Goal: Task Accomplishment & Management: Use online tool/utility

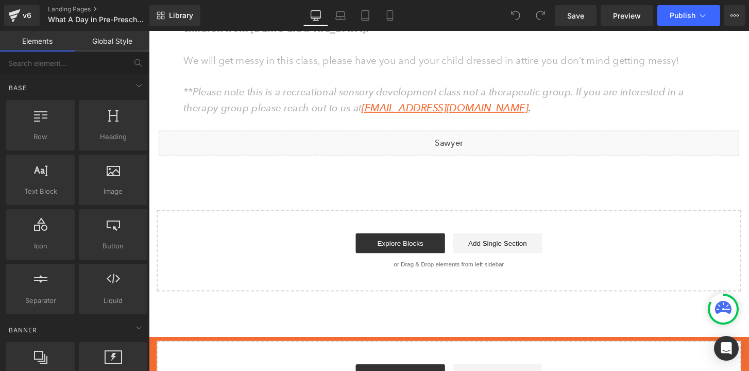
scroll to position [1530, 0]
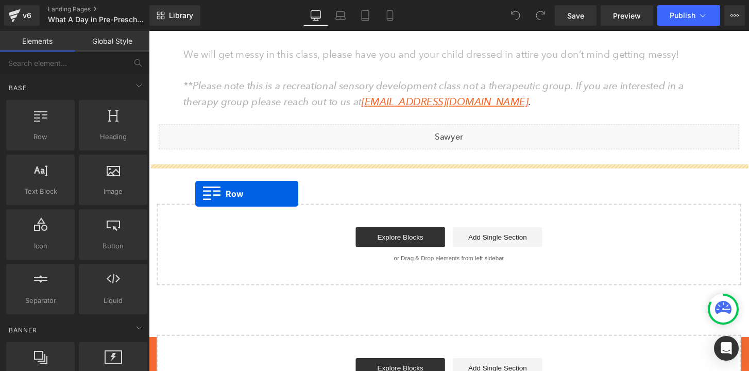
drag, startPoint x: 178, startPoint y: 161, endPoint x: 197, endPoint y: 199, distance: 43.1
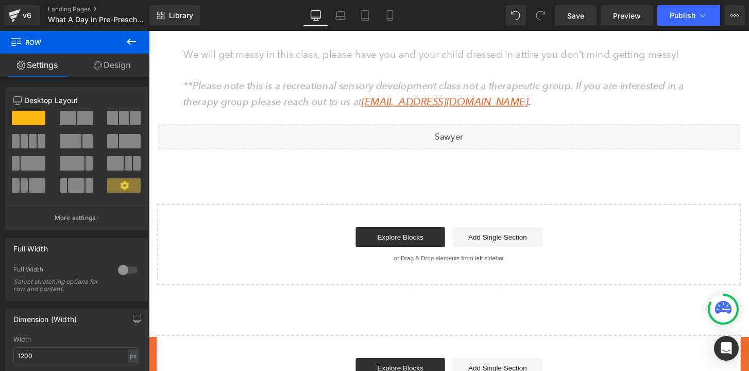
click at [134, 43] on icon at bounding box center [131, 42] width 12 height 12
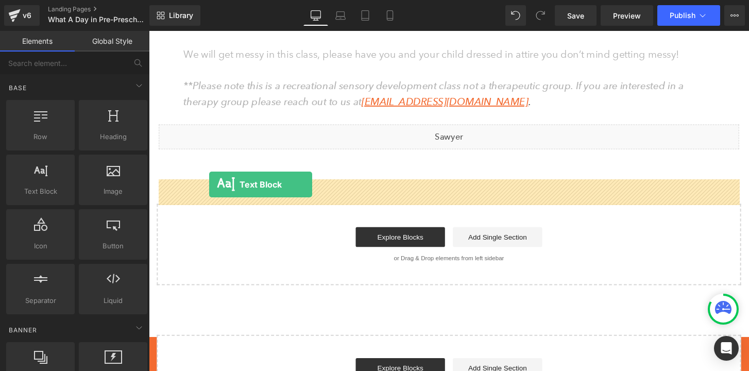
drag, startPoint x: 192, startPoint y: 213, endPoint x: 212, endPoint y: 190, distance: 30.7
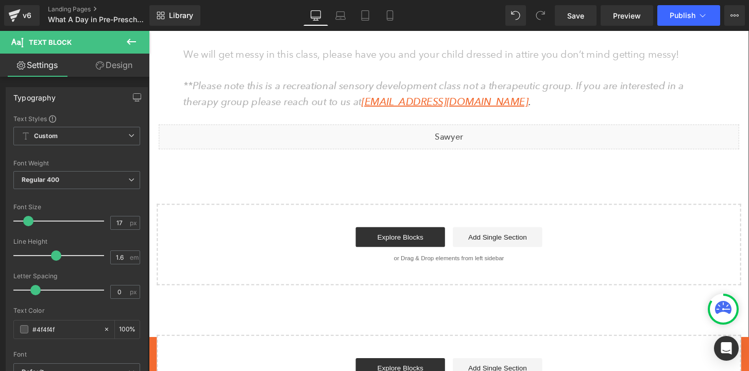
click at [149, 31] on style at bounding box center [149, 31] width 0 height 0
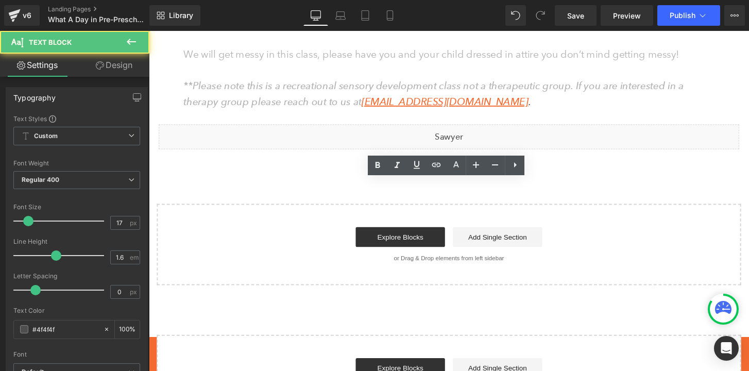
click at [149, 31] on style at bounding box center [149, 31] width 0 height 0
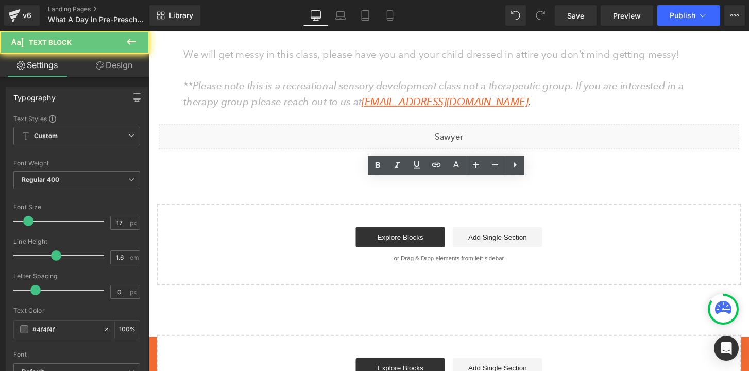
click at [149, 31] on style at bounding box center [149, 31] width 0 height 0
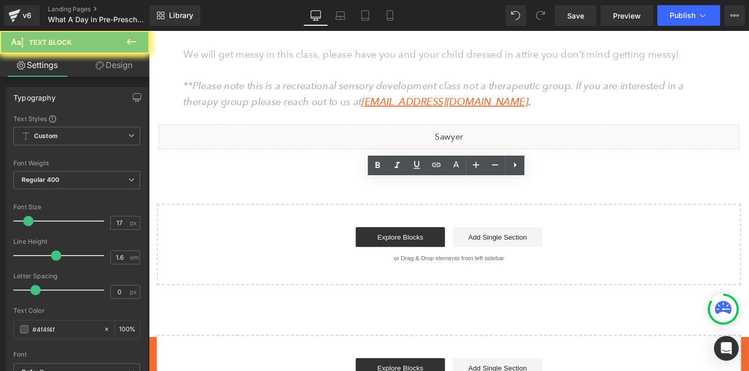
click at [149, 31] on style at bounding box center [149, 31] width 0 height 0
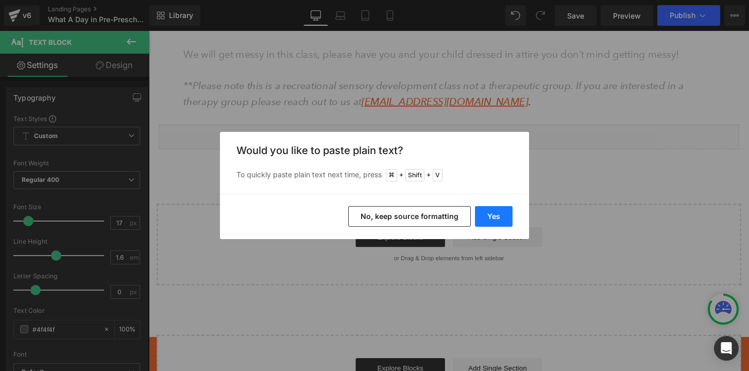
click at [494, 214] on button "Yes" at bounding box center [494, 216] width 38 height 21
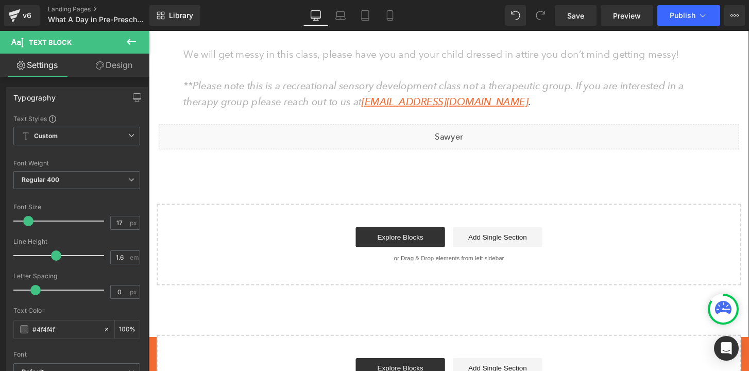
click \
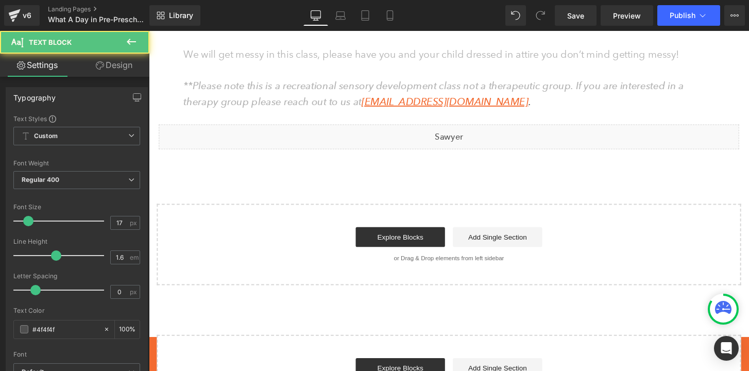
click \
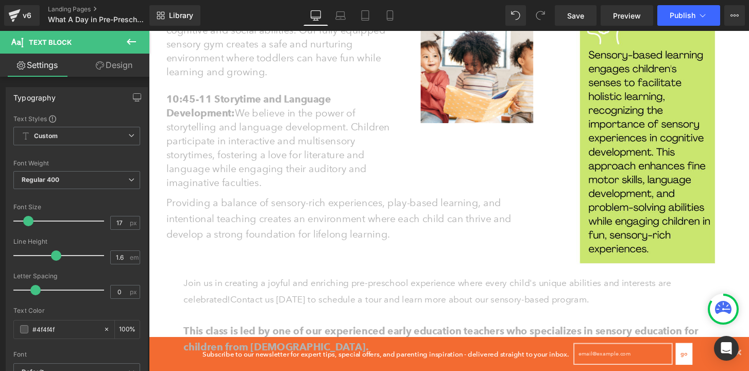
scroll to position [1194, 0]
click at [226, 177] on font "10:45-11 Storytime and Language Development: We believe in the power of storyte…" at bounding box center [283, 144] width 232 height 99
drag, startPoint x: 70, startPoint y: 331, endPoint x: 36, endPoint y: 330, distance: 34.0
click at [36, 330] on input "#4f4f4f" at bounding box center [65, 329] width 66 height 11
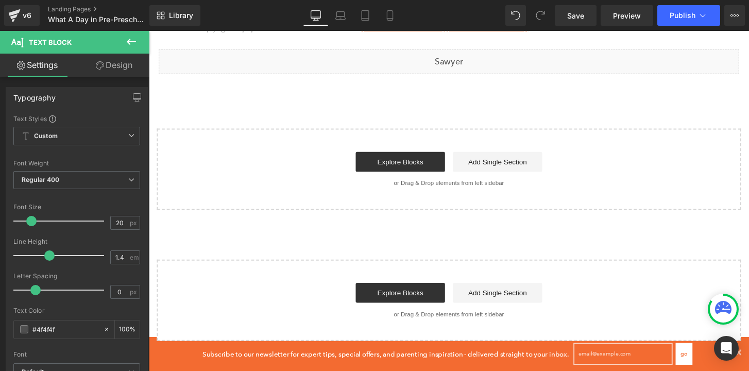
scroll to position [1612, 0]
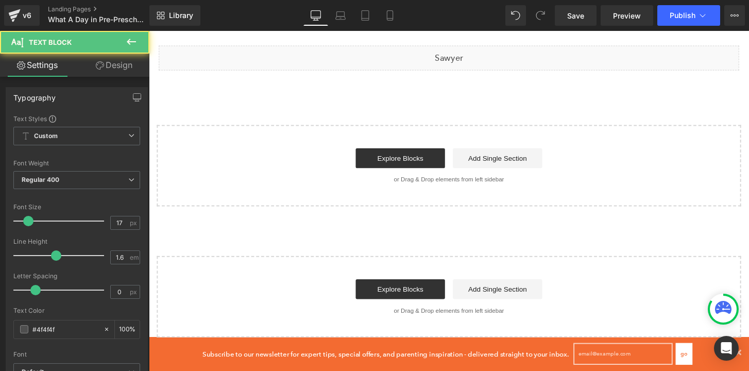
click \
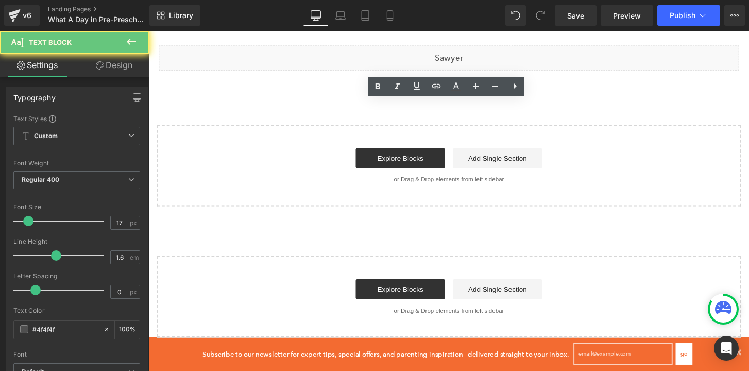
click \
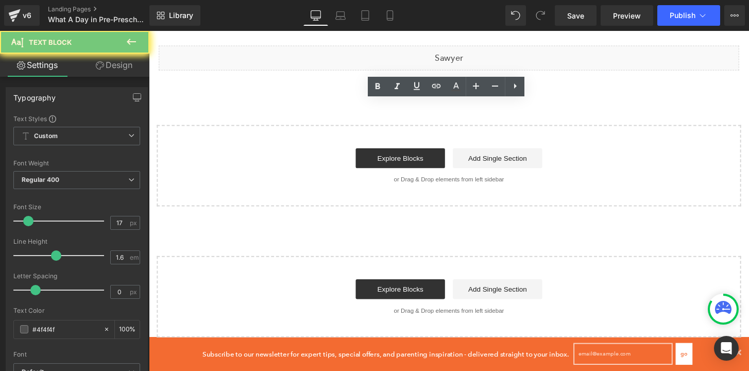
click \
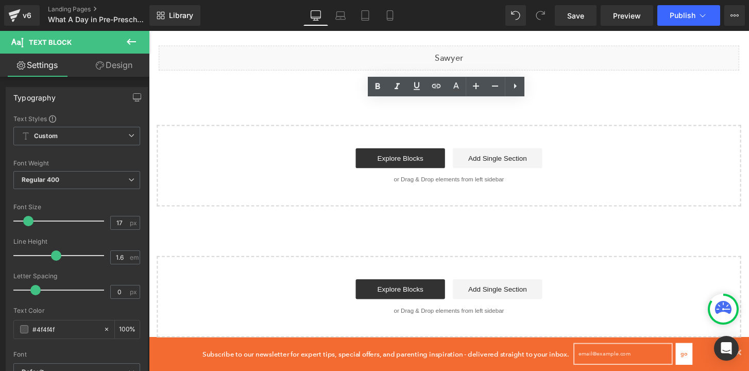
click \
drag, startPoint x: 518, startPoint y: 292, endPoint x: 159, endPoint y: 113, distance: 400.7
click \ "We know things come up! If you let us know 24 hours or more in advance that you…"
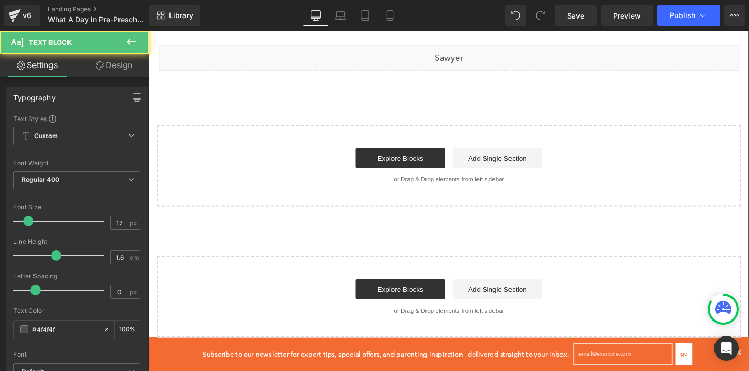
click \
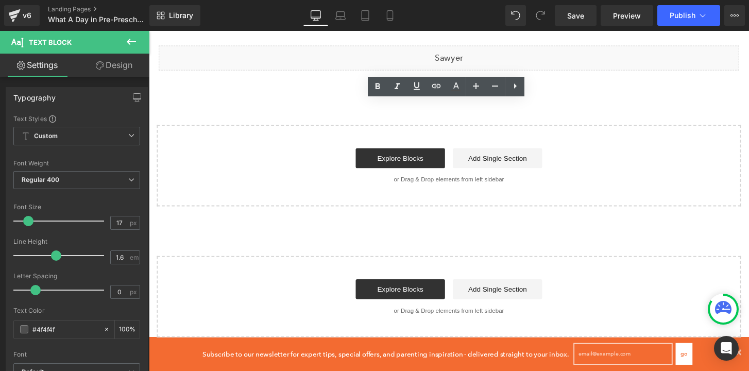
drag, startPoint x: 522, startPoint y: 297, endPoint x: 153, endPoint y: 113, distance: 412.9
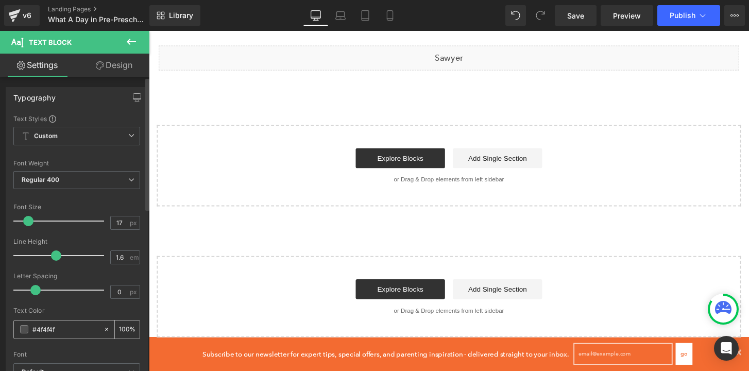
click at [47, 331] on input "#4f4f4f" at bounding box center [65, 329] width 66 height 11
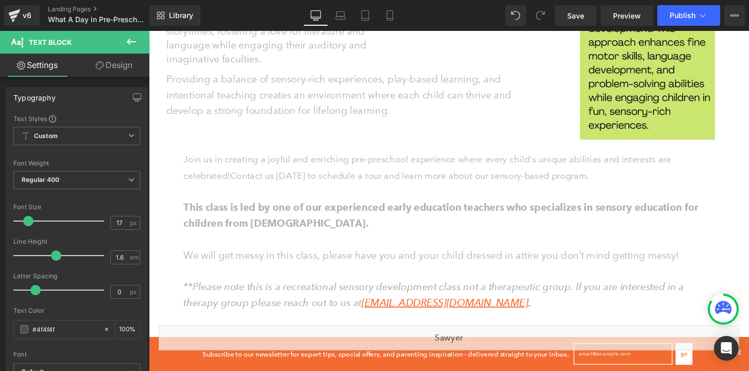
scroll to position [1318, 0]
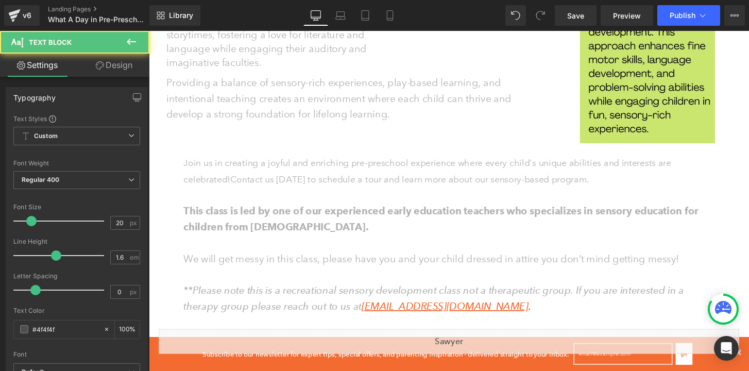
click at [242, 107] on span "Providing a balance of sensory-rich experiences, play-based learning, and inten…" at bounding box center [346, 100] width 359 height 45
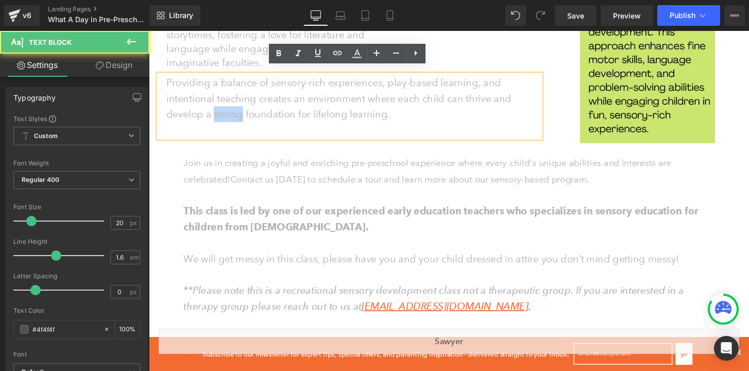
click at [242, 107] on span "Providing a balance of sensory-rich experiences, play-based learning, and inten…" at bounding box center [346, 100] width 359 height 45
click at [279, 106] on span "Providing a balance of sensory-rich experiences, play-based learning, and inten…" at bounding box center [346, 100] width 359 height 45
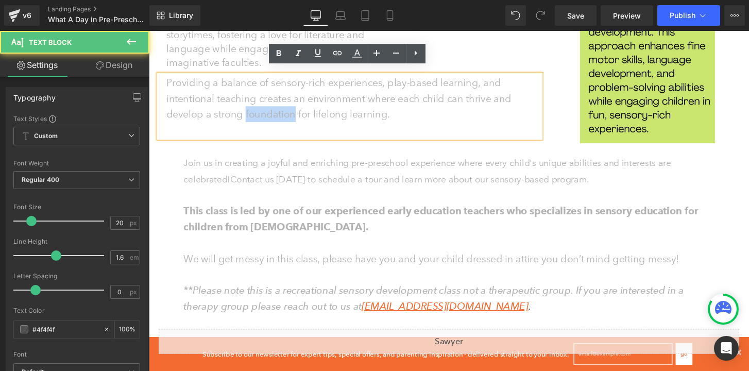
click at [279, 106] on span "Providing a balance of sensory-rich experiences, play-based learning, and inten…" at bounding box center [346, 100] width 359 height 45
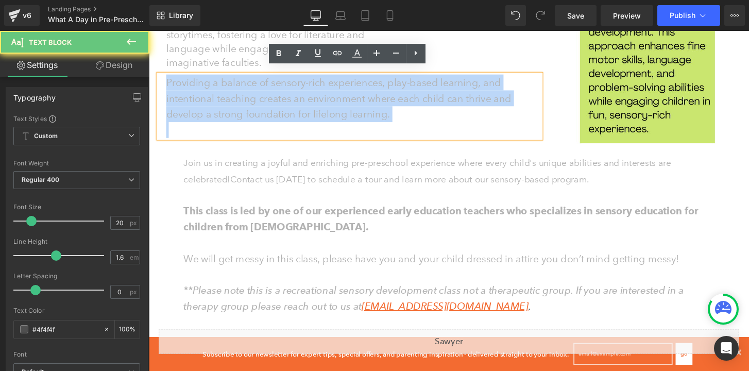
click at [279, 106] on span "Providing a balance of sensory-rich experiences, play-based learning, and inten…" at bounding box center [346, 100] width 359 height 45
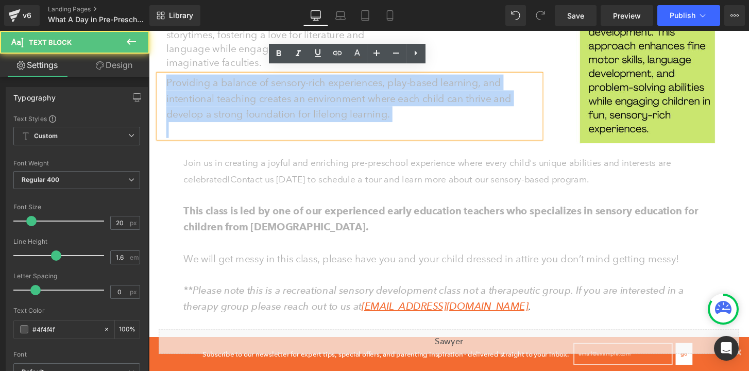
click at [491, 191] on span "Contact us [DATE] to schedule a tour and learn more about our sensory-based pro…" at bounding box center [419, 184] width 373 height 11
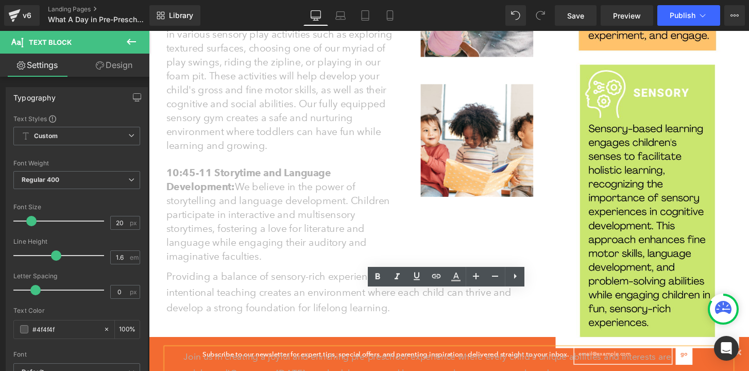
scroll to position [1113, 0]
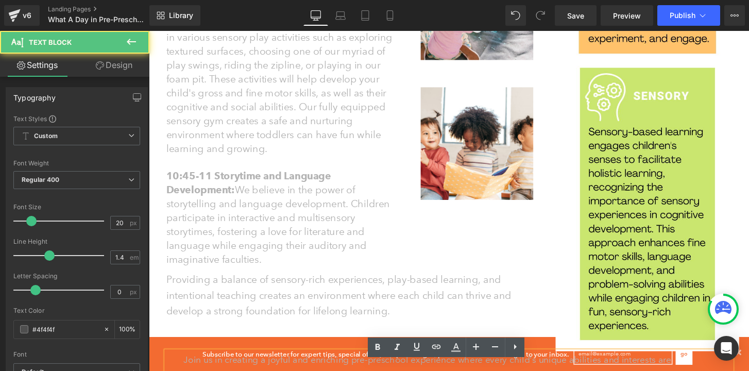
click at [322, 95] on p "10:15-10:45 Gym Time: During our time in the gym, your kiddo will have the oppo…" at bounding box center [291, 81] width 249 height 159
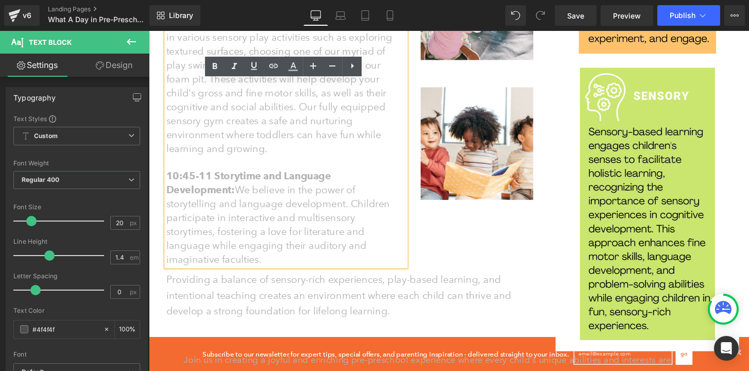
click at [297, 129] on font "10:15-10:45 Gym Time: During our time in the gym, your kiddo will have the oppo…" at bounding box center [290, 81] width 247 height 157
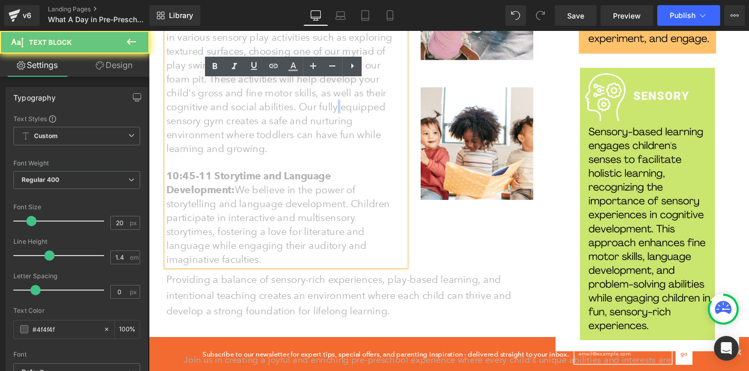
click at [297, 129] on font "10:15-10:45 Gym Time: During our time in the gym, your kiddo will have the oppo…" at bounding box center [290, 81] width 247 height 157
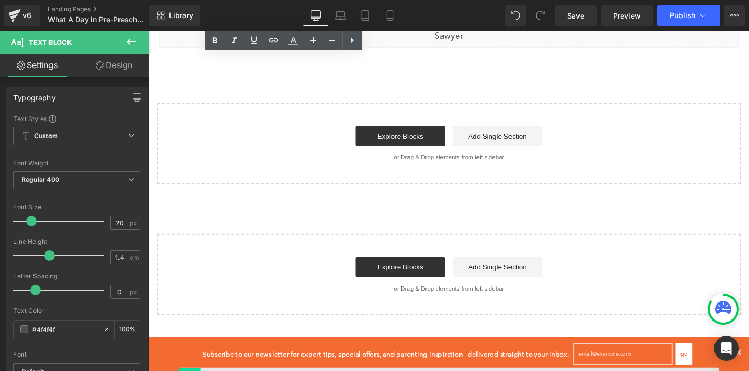
scroll to position [1636, 0]
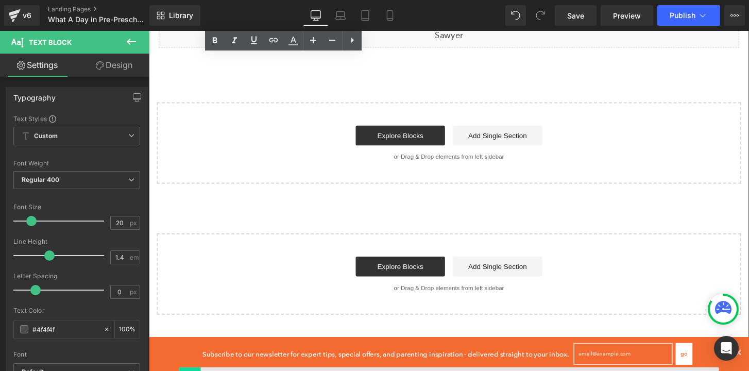
click at [149, 31] on span "I I" at bounding box center [149, 31] width 0 height 0
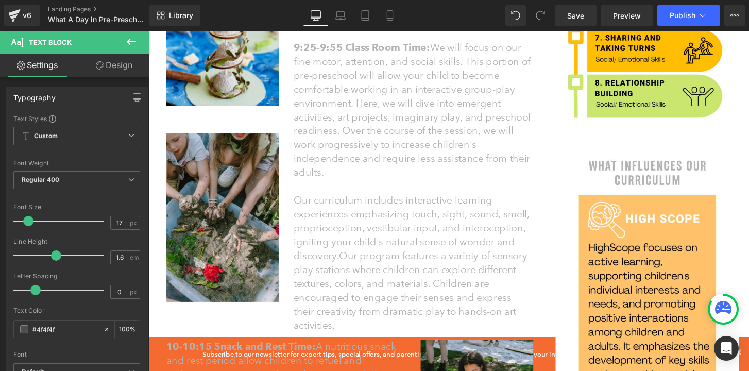
scroll to position [639, 0]
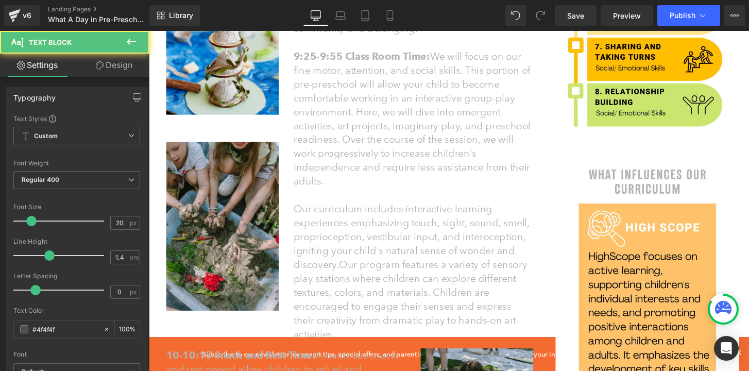
click at [400, 174] on font "9:25-9:55 Class Room Time: We will focus on our fine motor, attention, and soci…" at bounding box center [422, 122] width 246 height 142
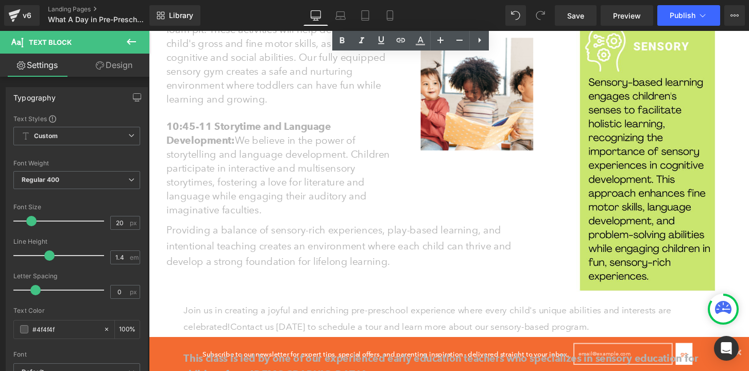
scroll to position [1153, 0]
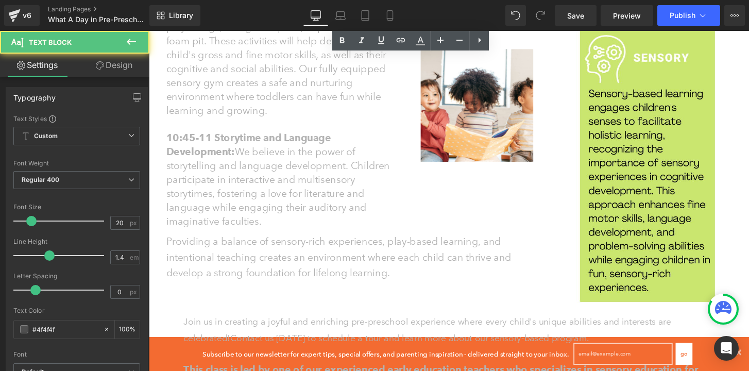
click at [325, 129] on p at bounding box center [291, 128] width 249 height 14
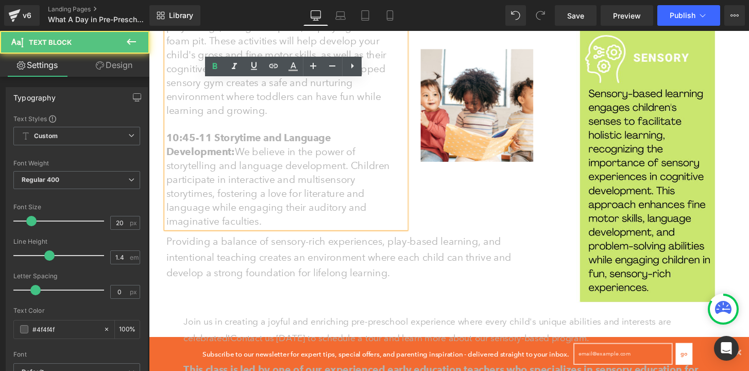
click at [327, 112] on font "10:15-10:45 Gym Time: During our time in the gym, your kiddo will have the oppo…" at bounding box center [290, 41] width 247 height 157
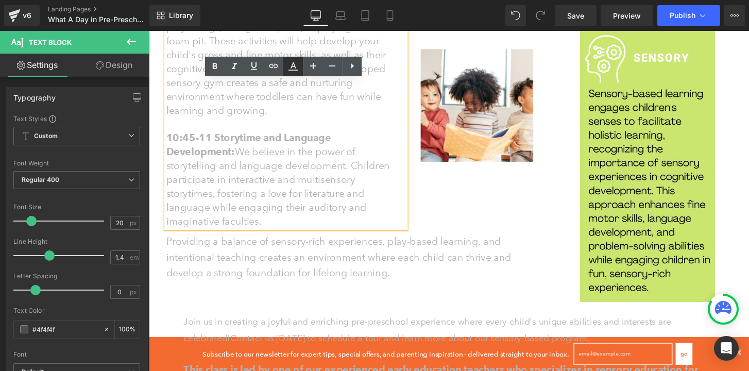
click at [292, 68] on icon at bounding box center [293, 66] width 12 height 12
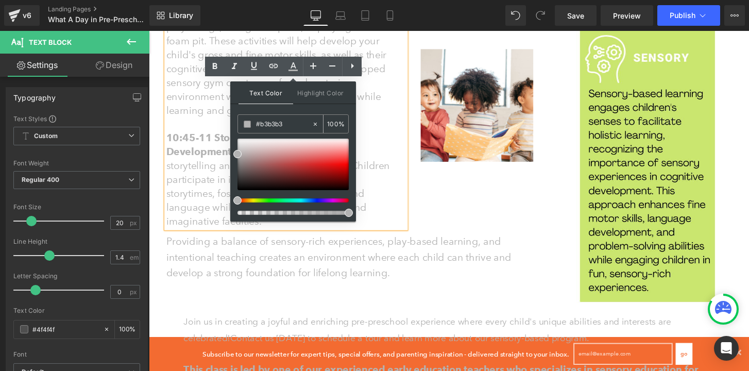
drag, startPoint x: 285, startPoint y: 123, endPoint x: 262, endPoint y: 125, distance: 23.8
click at [262, 125] on input "#b3b3b3" at bounding box center [284, 124] width 56 height 11
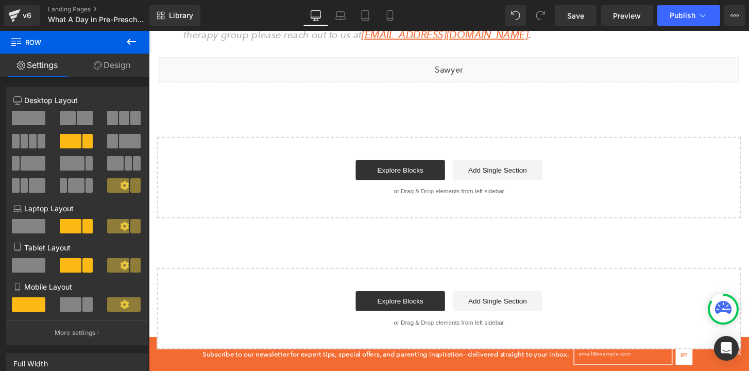
scroll to position [1600, 0]
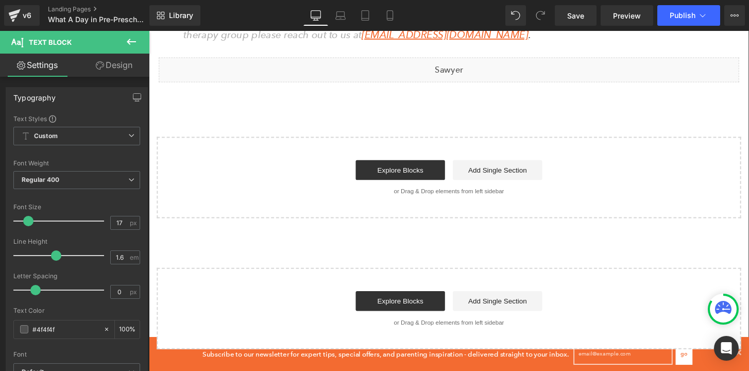
drag, startPoint x: 523, startPoint y: 307, endPoint x: 161, endPoint y: 126, distance: 405.5
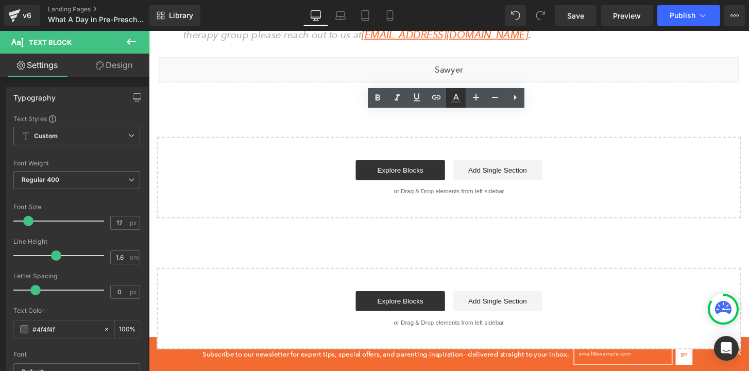
click at [457, 103] on icon at bounding box center [456, 98] width 12 height 12
type input "#4f4f4f"
type input "100"
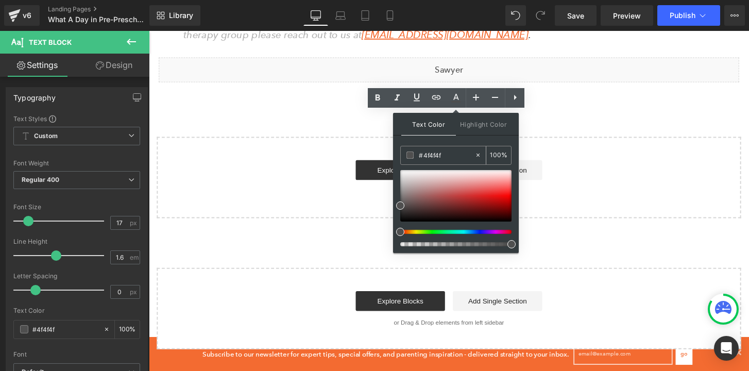
click at [434, 155] on input "#4f4f4f" at bounding box center [447, 154] width 56 height 11
paste input "b3b3b3"
type input "#b3b3b3"
click at [401, 183] on span at bounding box center [400, 185] width 8 height 8
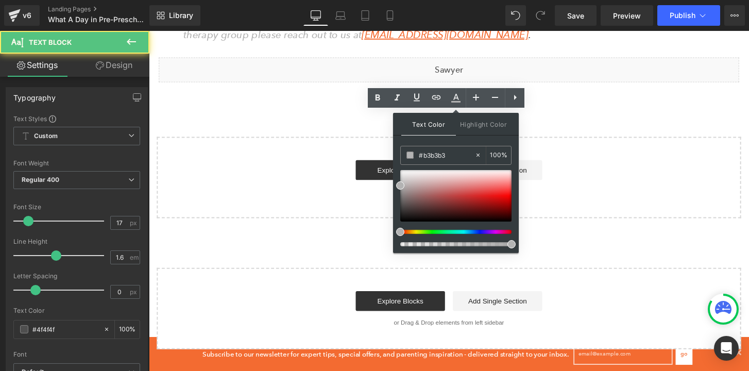
click \ "Cancellation Policy: Cancellation Policy:"
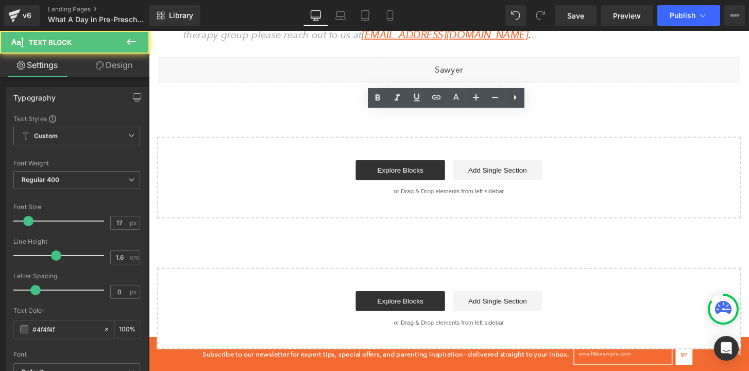
click \ "Cancellation Policy: Cancellation Policy:"
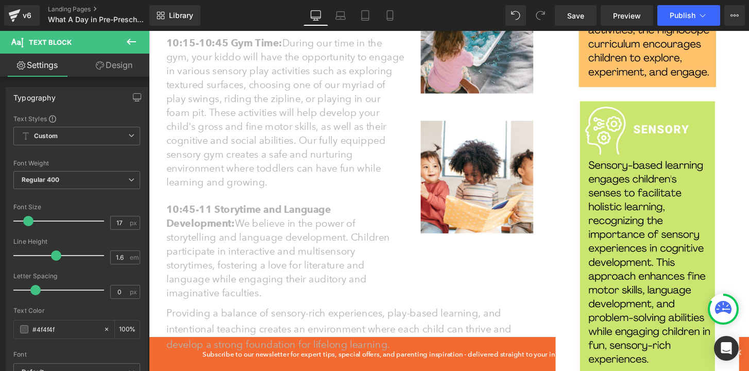
scroll to position [1075, 0]
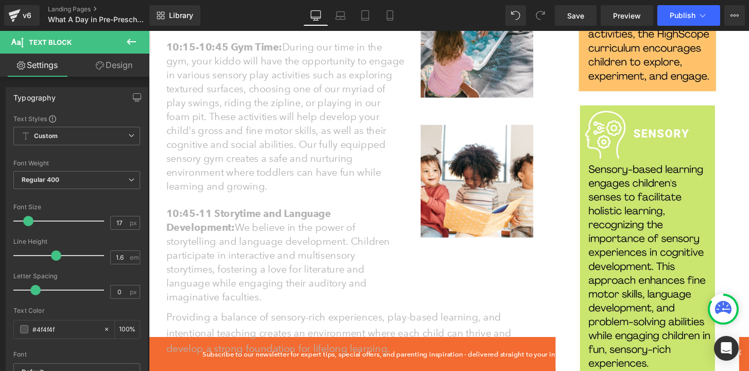
click at [313, 115] on font "10:15-10:45 Gym Time: During our time in the gym, your kiddo will have the oppo…" at bounding box center [290, 119] width 247 height 157
click at [111, 63] on link "Design" at bounding box center [114, 65] width 75 height 23
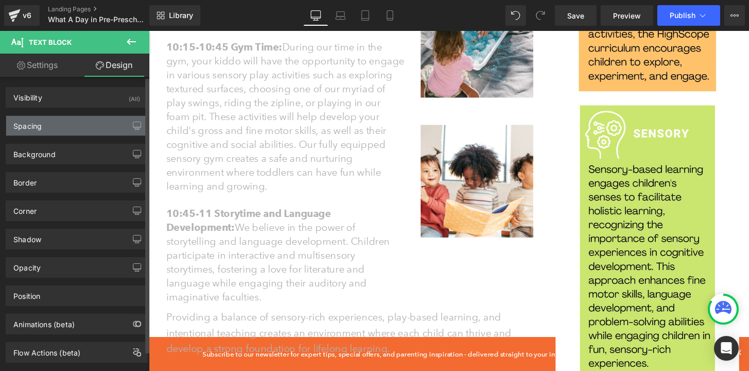
click at [57, 126] on div "Spacing" at bounding box center [76, 126] width 141 height 20
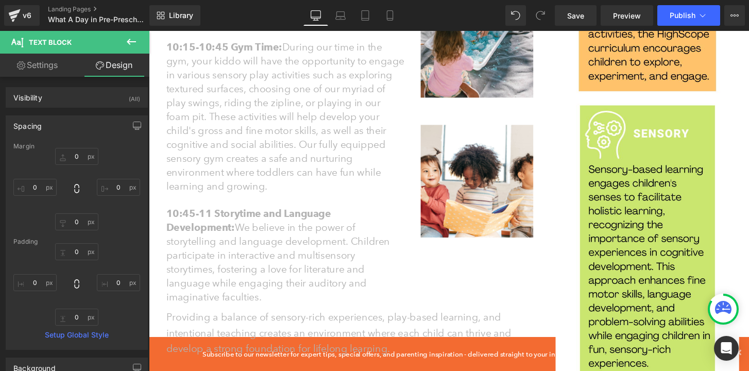
click at [233, 175] on font "10:15-10:45 Gym Time: During our time in the gym, your kiddo will have the oppo…" at bounding box center [290, 119] width 247 height 157
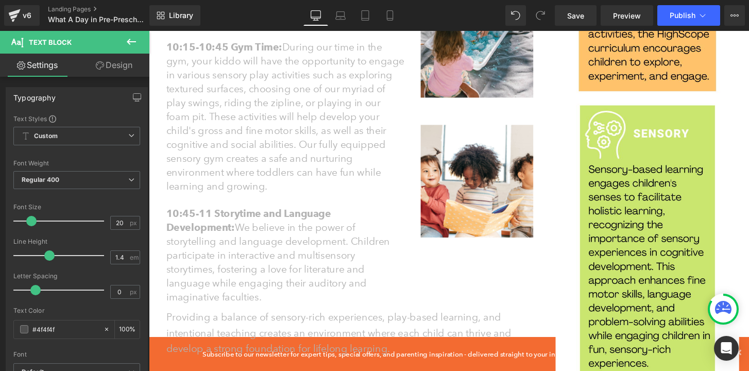
click at [110, 66] on link "Design" at bounding box center [114, 65] width 75 height 23
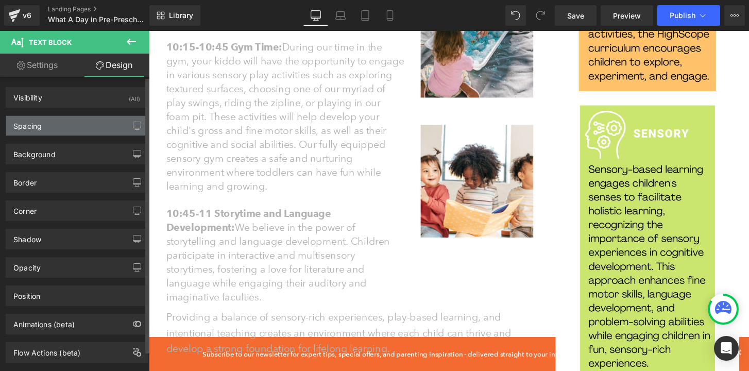
click at [66, 127] on div "Spacing" at bounding box center [76, 126] width 141 height 20
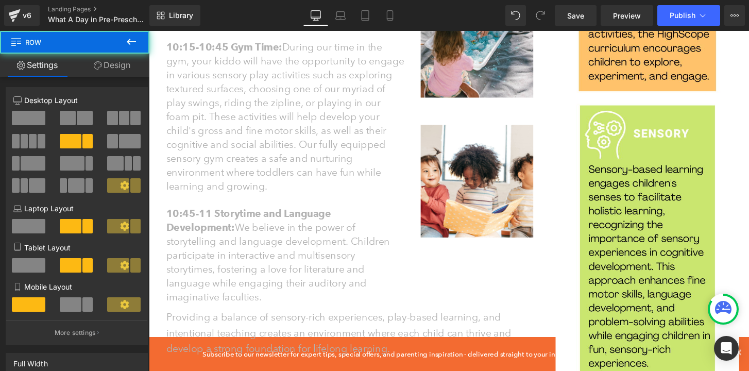
click at [149, 31] on icon at bounding box center [149, 31] width 0 height 0
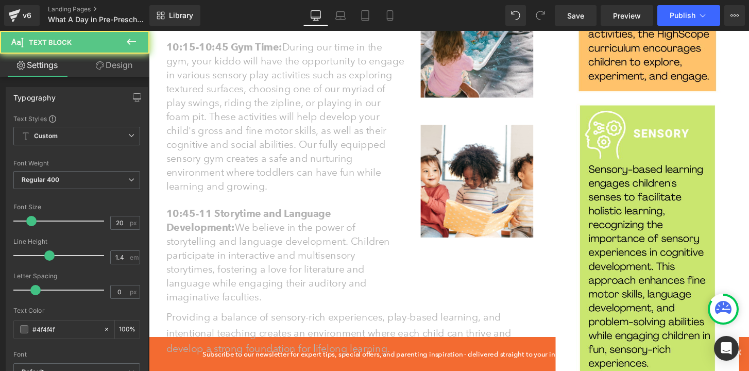
click at [227, 301] on font "10:45-11 Storytime and Language Development: We believe in the power of storyte…" at bounding box center [283, 263] width 232 height 99
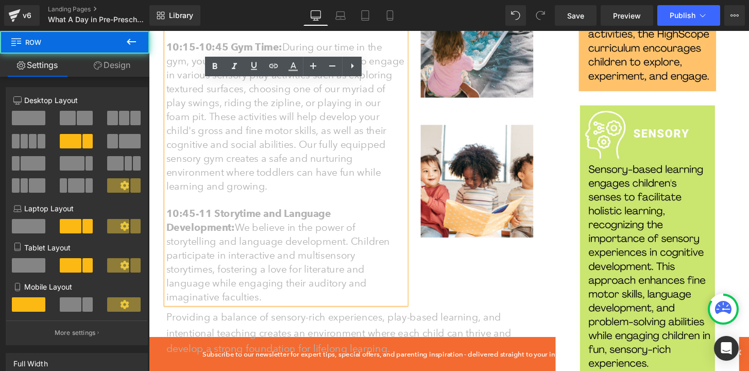
click at [503, 304] on div "10-10:15 Snack and Rest Time: A nutritious snack and rest period allow children…" at bounding box center [357, 118] width 397 height 402
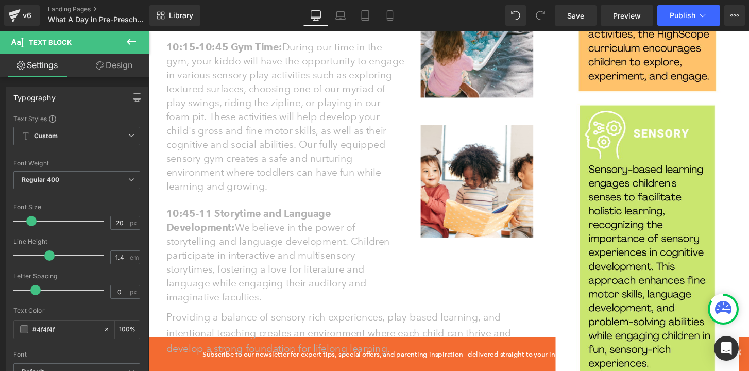
click at [304, 258] on font "10:45-11 Storytime and Language Development: We believe in the power of storyte…" at bounding box center [283, 263] width 232 height 99
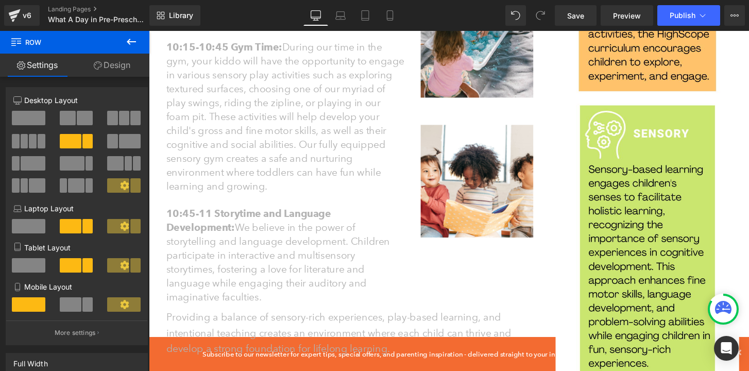
click at [121, 65] on link "Design" at bounding box center [112, 65] width 75 height 23
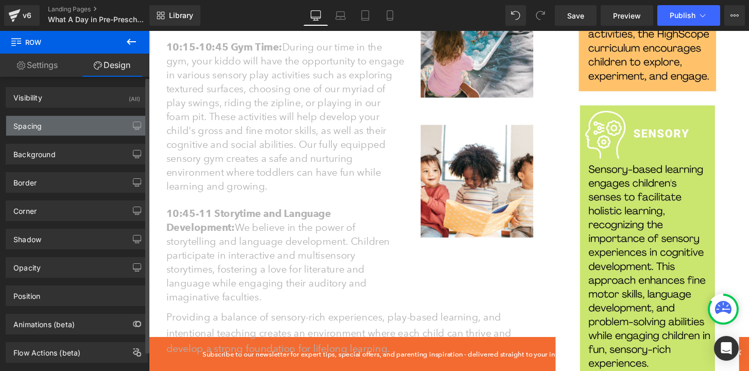
click at [73, 125] on div "Spacing" at bounding box center [76, 126] width 141 height 20
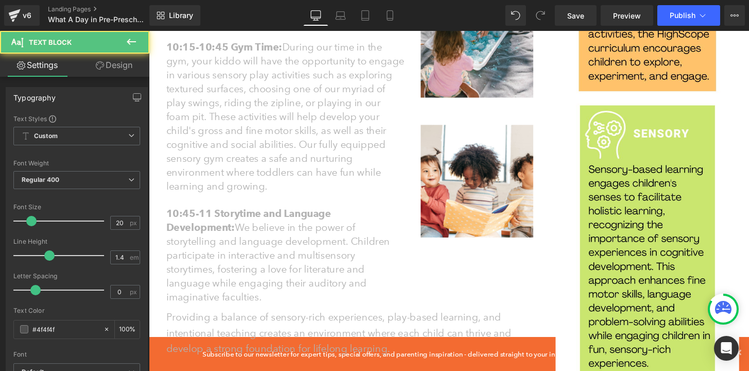
click at [217, 192] on font "10:15-10:45 Gym Time: During our time in the gym, your kiddo will have the oppo…" at bounding box center [290, 119] width 247 height 157
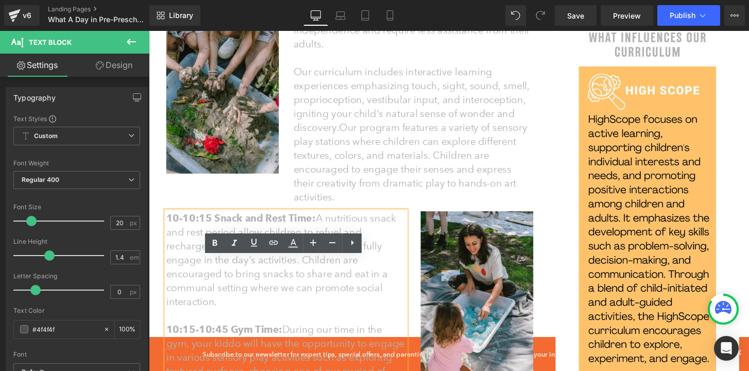
scroll to position [783, 0]
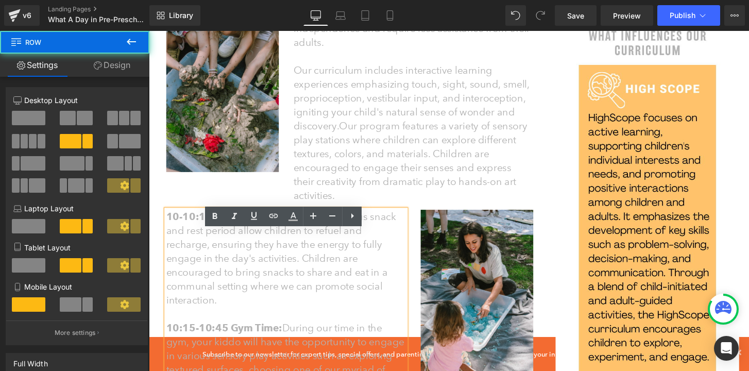
click at [158, 207] on div "Pre-Preschool (16-35 months) Heading Heading Our sensory-based program is desig…" at bounding box center [357, 107] width 412 height 1142
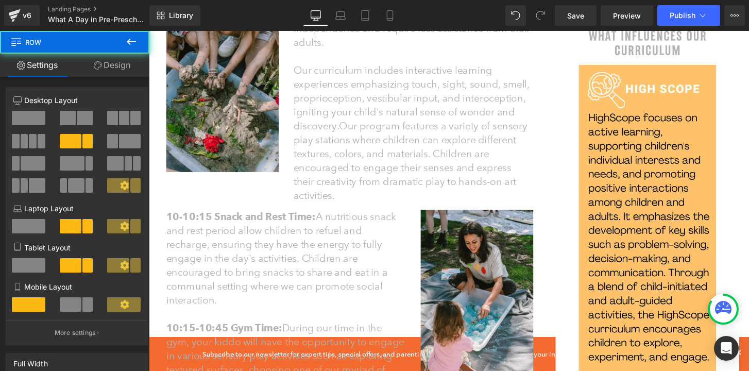
click at [158, 207] on div "Pre-Preschool (16-35 months) Heading Heading Our sensory-based program is desig…" at bounding box center [357, 107] width 412 height 1142
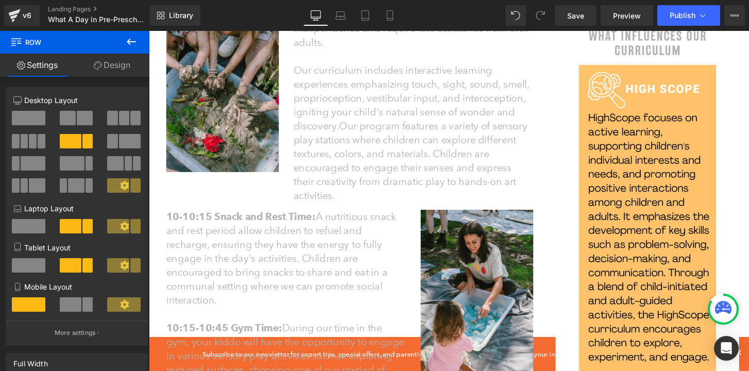
click at [104, 70] on link "Design" at bounding box center [112, 65] width 75 height 23
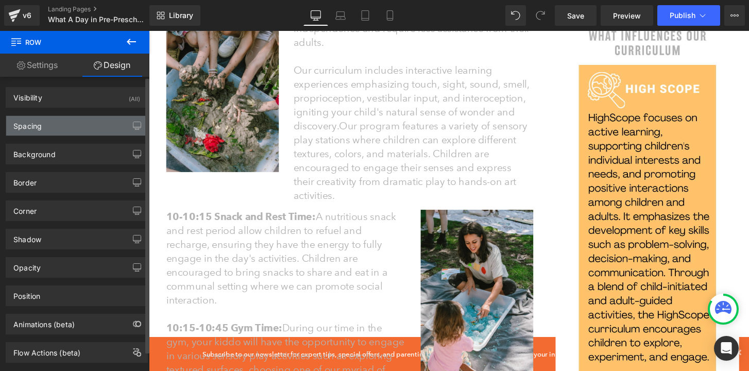
click at [77, 123] on div "Spacing" at bounding box center [76, 126] width 141 height 20
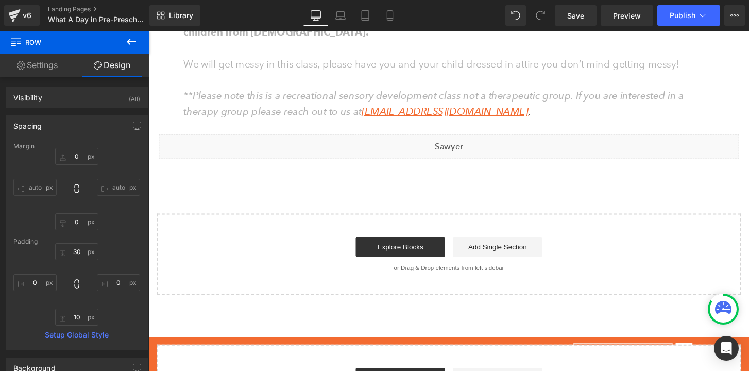
scroll to position [1523, 0]
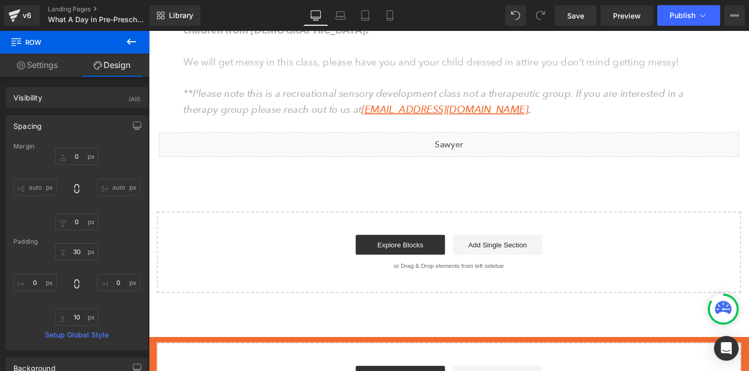
click at [192, 117] on span "**Please note this is a recreational sensory development class not a therapeuti…" at bounding box center [445, 104] width 520 height 29
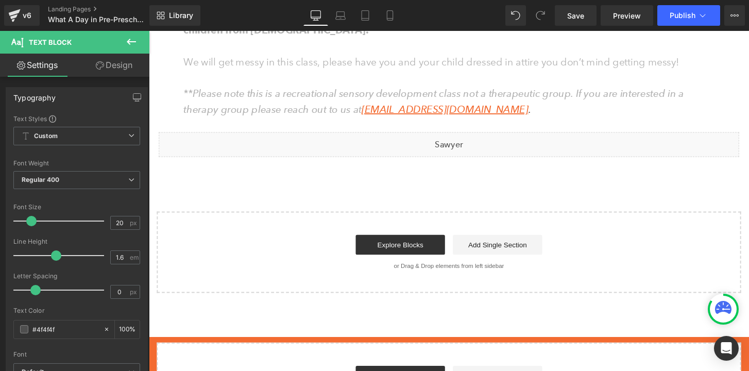
click at [125, 59] on link "Design" at bounding box center [114, 65] width 75 height 23
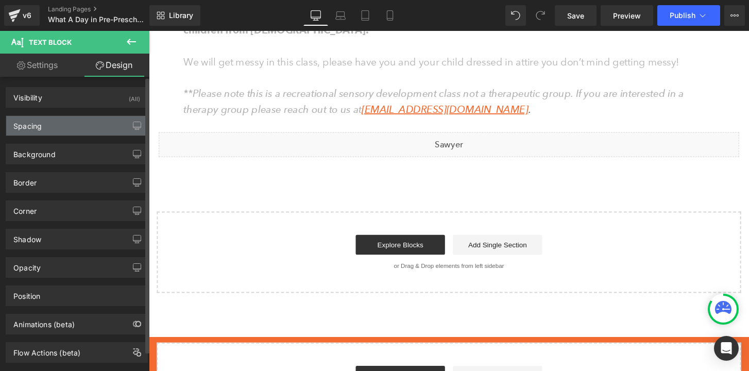
click at [67, 124] on div "Spacing" at bounding box center [76, 126] width 141 height 20
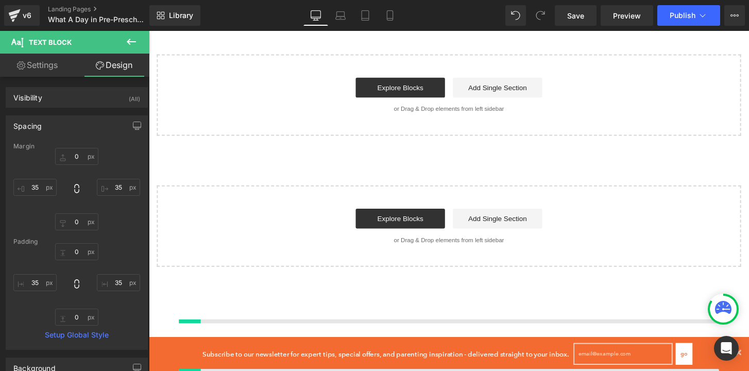
scroll to position [1614, 0]
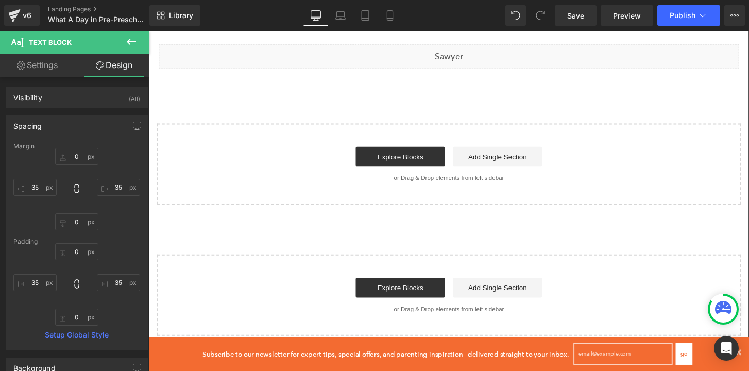
click \
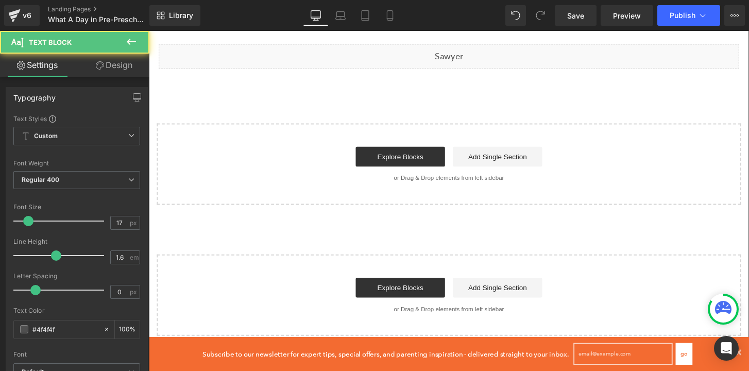
click at [103, 67] on link "Design" at bounding box center [114, 65] width 75 height 23
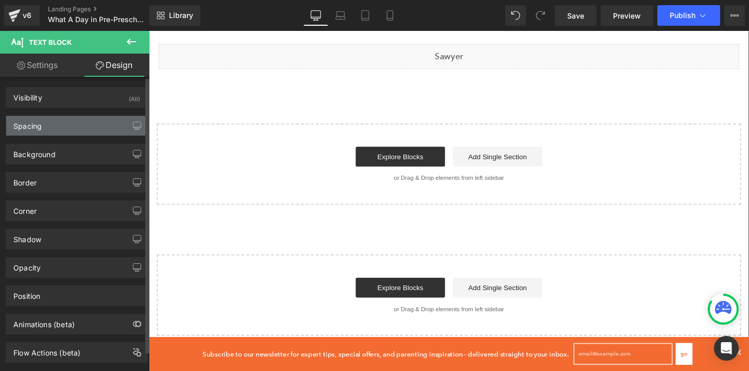
click at [46, 124] on div "Spacing" at bounding box center [76, 126] width 141 height 20
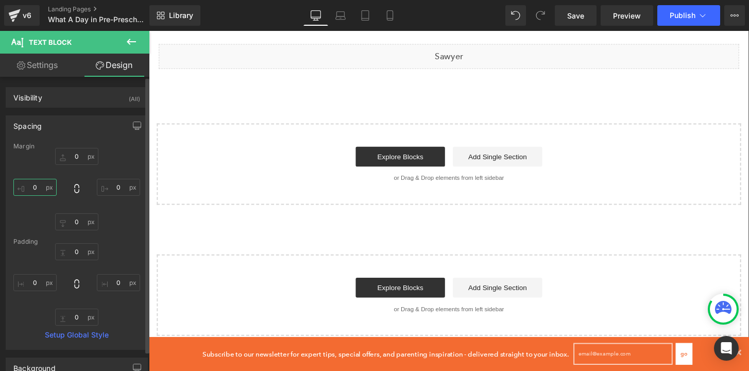
click at [34, 188] on input "0" at bounding box center [34, 187] width 43 height 17
type input "35"
click at [111, 188] on input "0" at bounding box center [118, 187] width 43 height 17
type input "35"
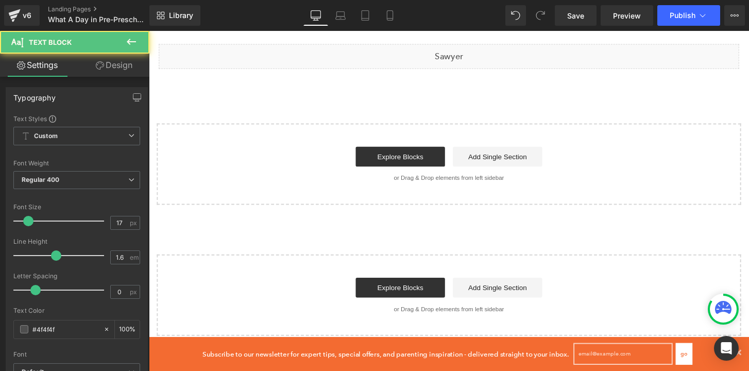
click \
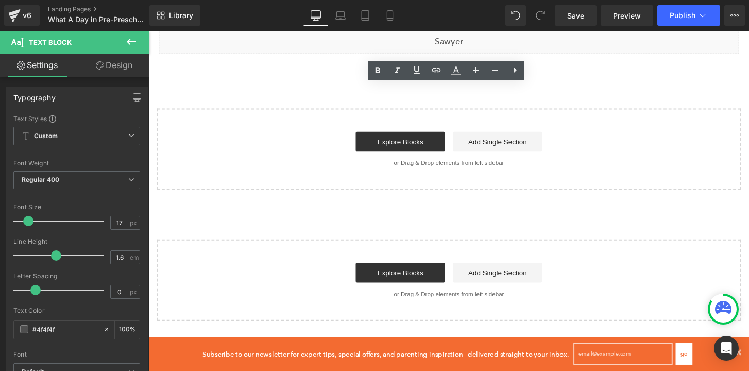
scroll to position [1630, 0]
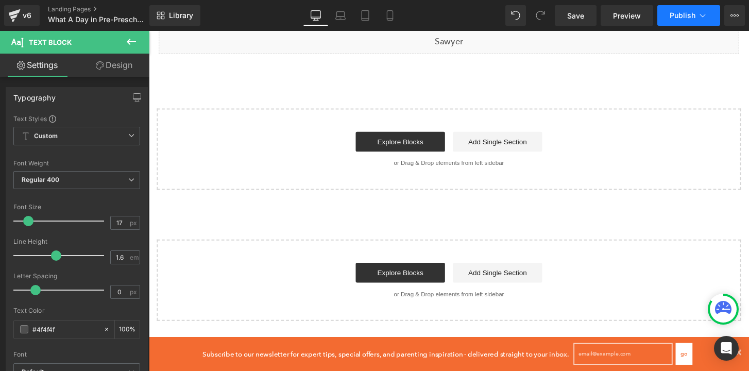
click at [680, 14] on span "Publish" at bounding box center [683, 15] width 26 height 8
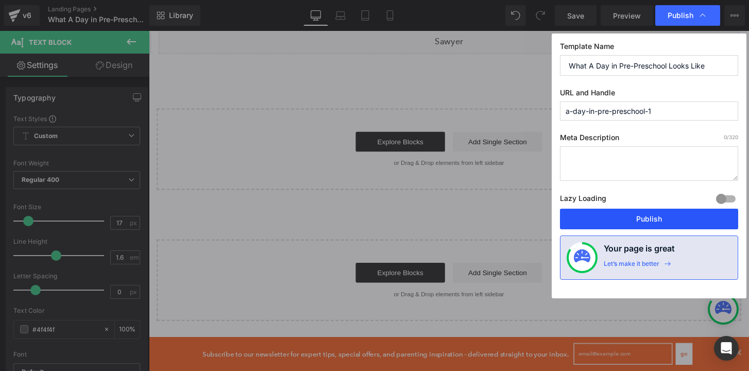
click at [622, 221] on button "Publish" at bounding box center [649, 219] width 178 height 21
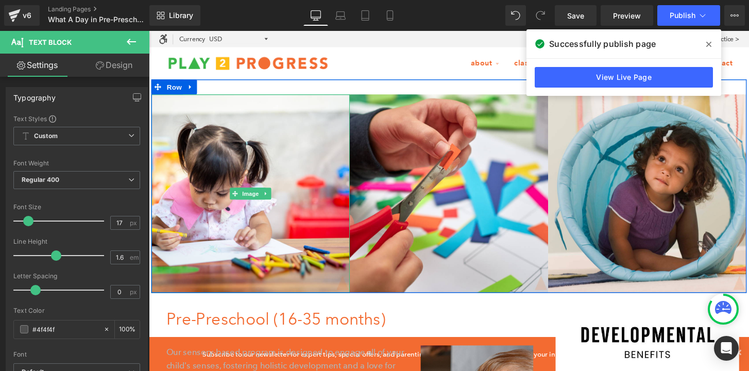
click at [702, 41] on span at bounding box center [709, 44] width 16 height 16
